Goal: Task Accomplishment & Management: Manage account settings

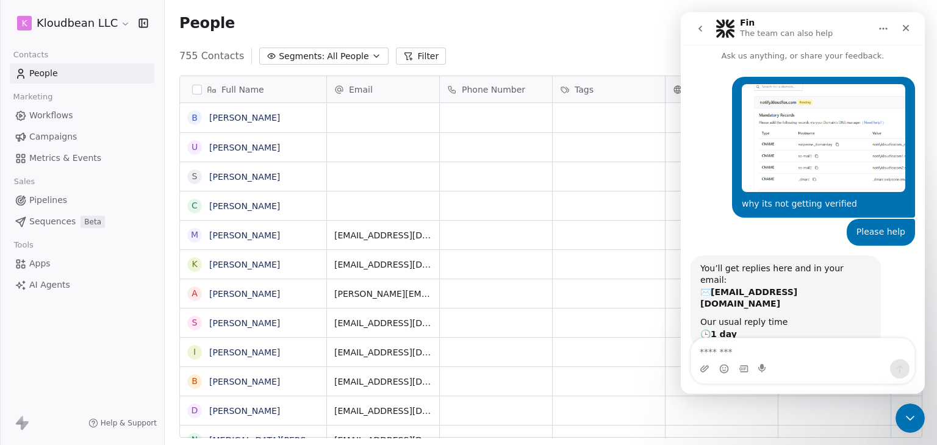
scroll to position [16, 0]
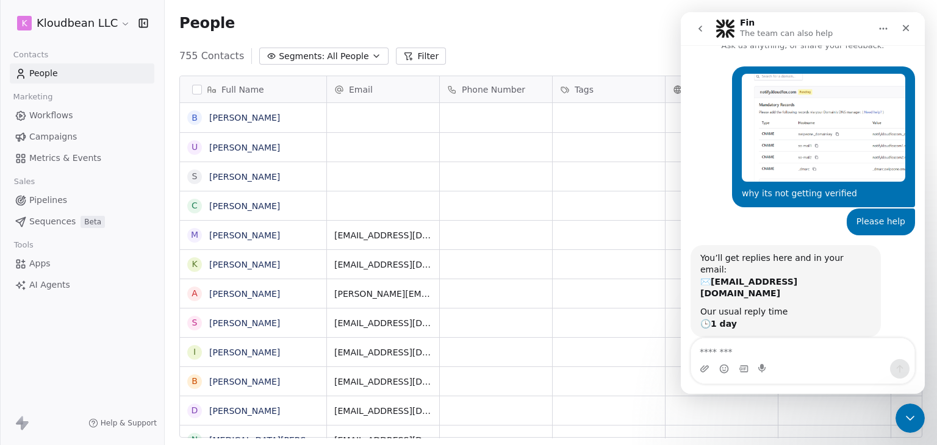
click at [819, 135] on img "kloud says…" at bounding box center [824, 128] width 164 height 108
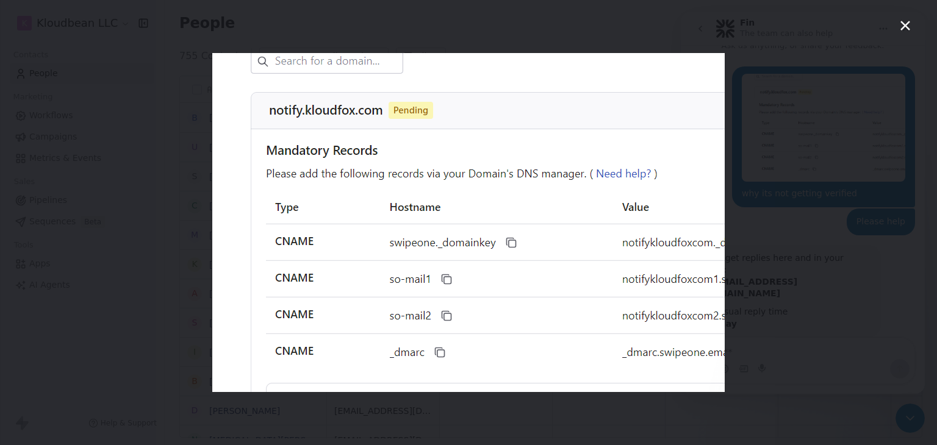
click at [825, 226] on div "Intercom messenger" at bounding box center [468, 222] width 937 height 445
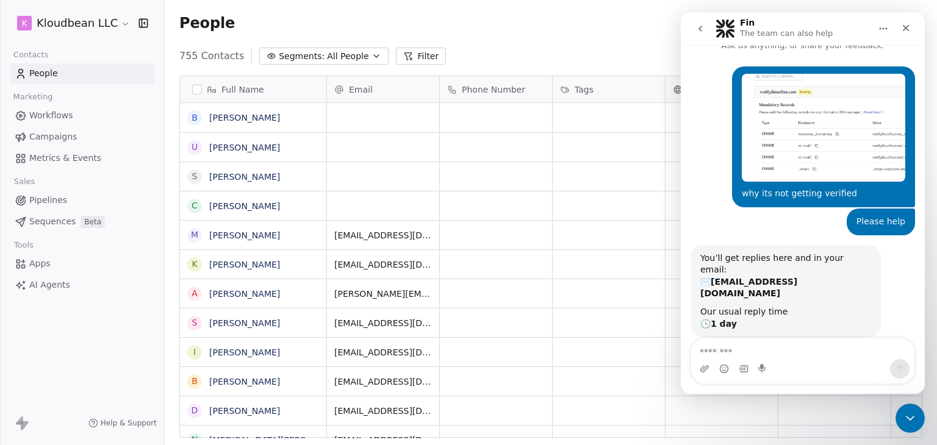
click at [94, 27] on html "k Kloudbean LLC Contacts People Marketing Workflows Campaigns Metrics & Events …" at bounding box center [468, 222] width 937 height 445
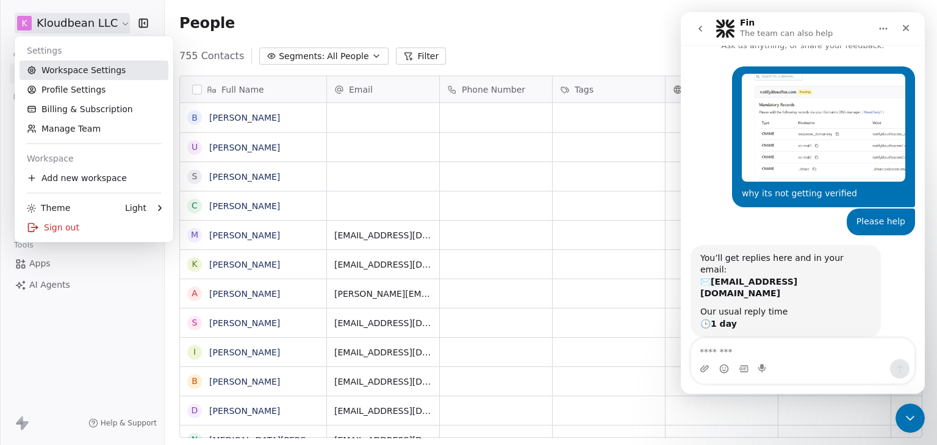
click at [90, 78] on link "Workspace Settings" at bounding box center [94, 70] width 149 height 20
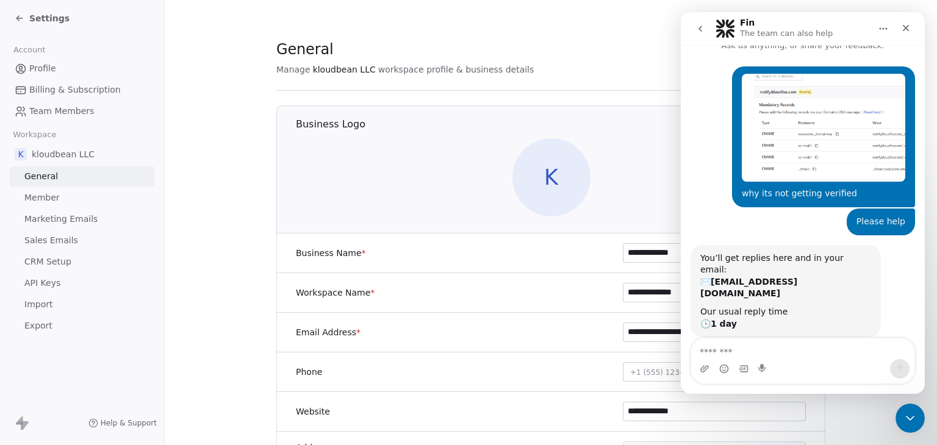
click at [75, 247] on link "Sales Emails" at bounding box center [82, 241] width 145 height 20
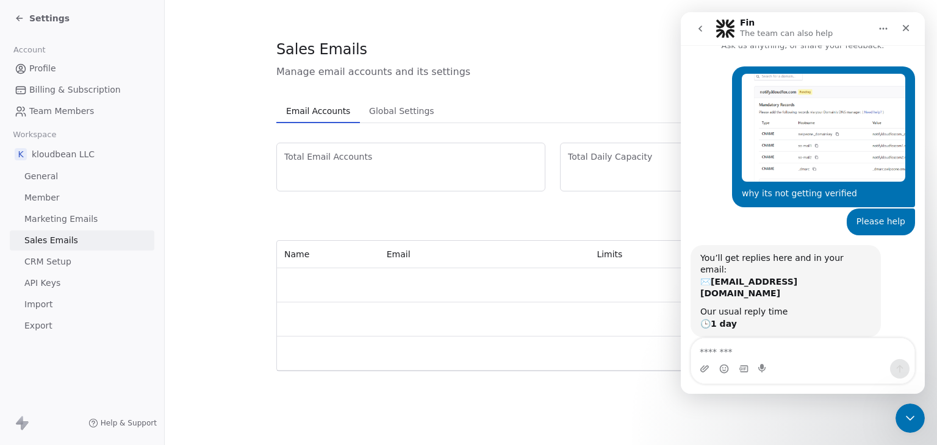
click at [65, 262] on span "CRM Setup" at bounding box center [47, 262] width 47 height 13
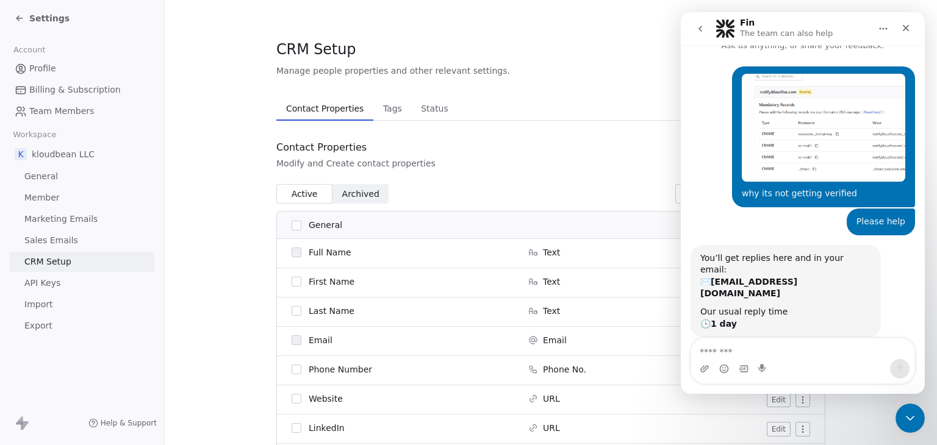
click at [86, 228] on link "Marketing Emails" at bounding box center [82, 219] width 145 height 20
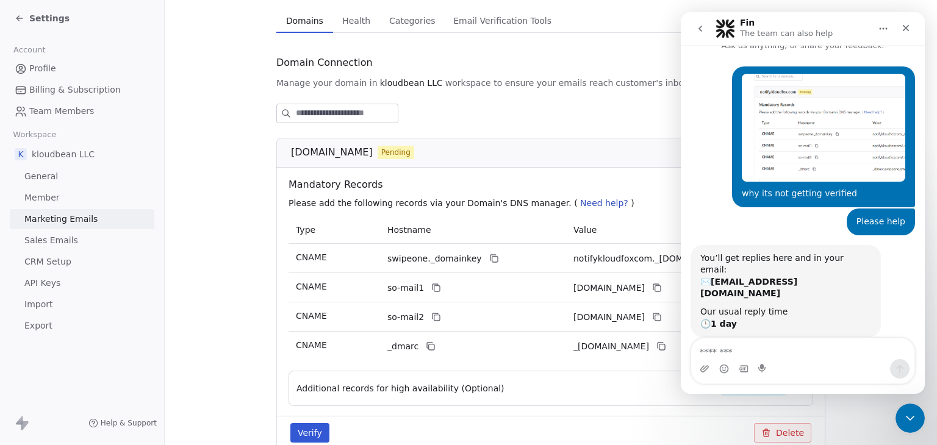
scroll to position [153, 0]
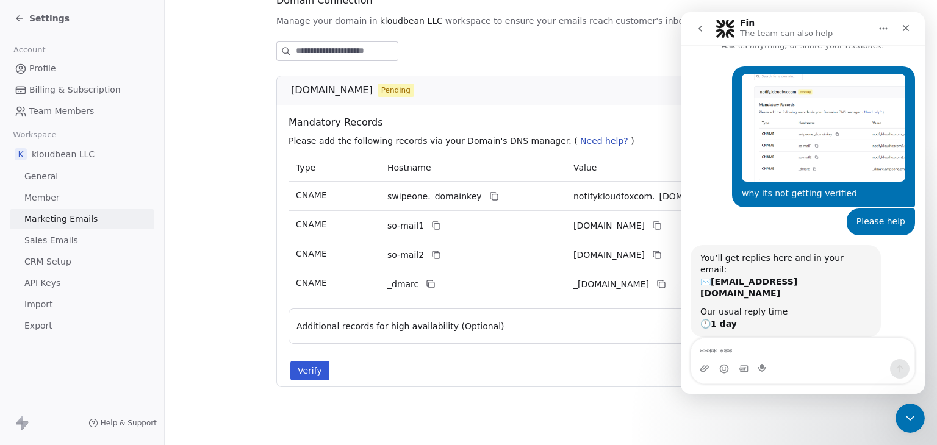
click at [303, 361] on button "Verify" at bounding box center [309, 371] width 39 height 20
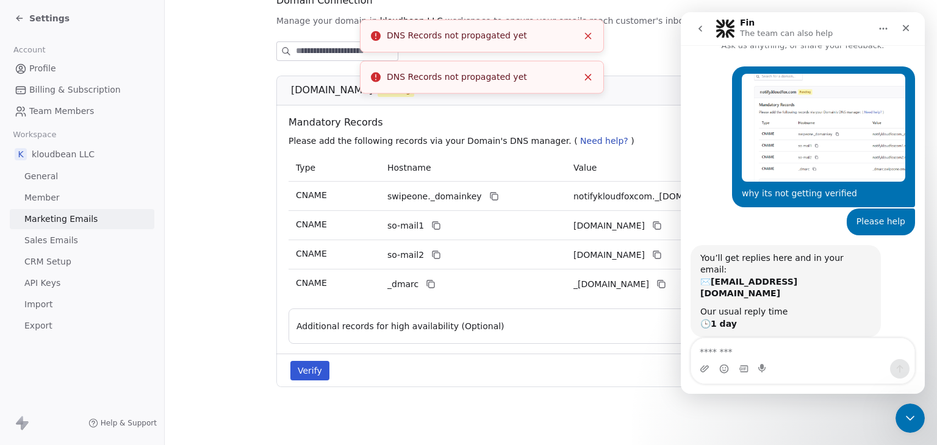
click at [588, 41] on icon "Close toast" at bounding box center [588, 36] width 11 height 11
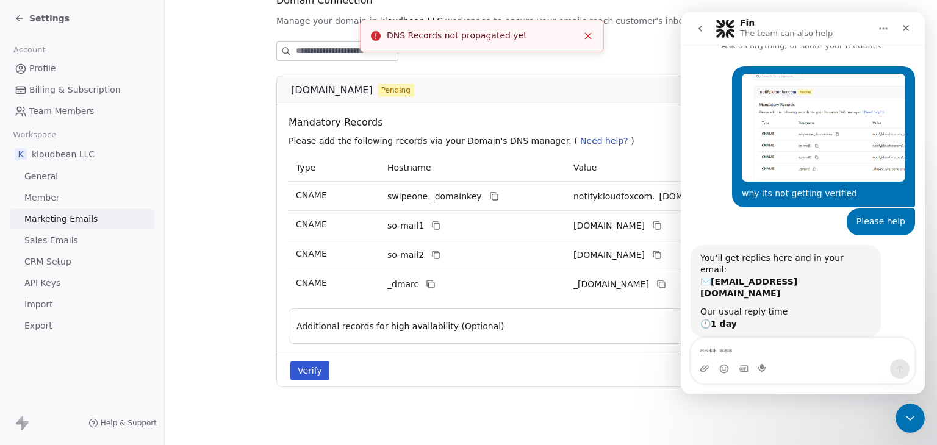
click at [588, 43] on button "Close toast" at bounding box center [588, 36] width 16 height 16
